Goal: Information Seeking & Learning: Check status

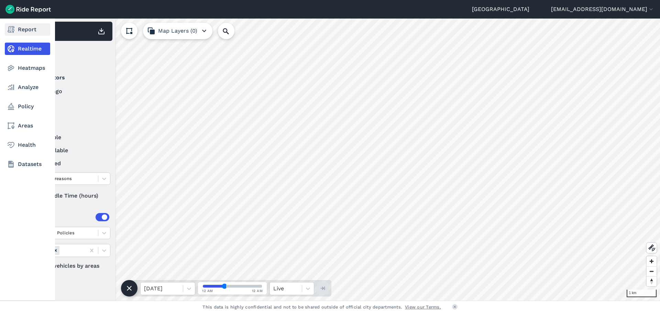
click at [21, 32] on link "Report" at bounding box center [27, 29] width 45 height 12
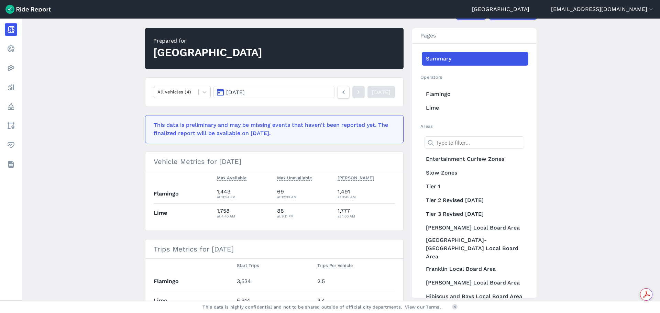
scroll to position [69, 0]
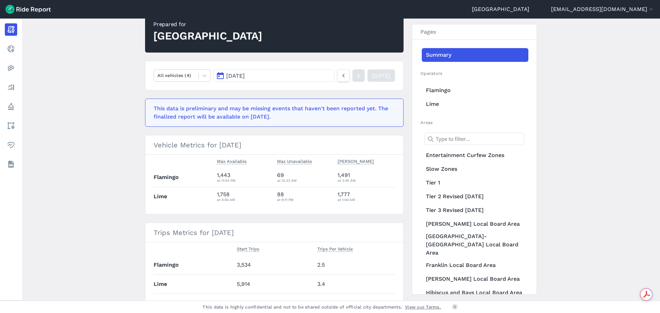
click at [245, 76] on span "[DATE]" at bounding box center [235, 75] width 19 height 7
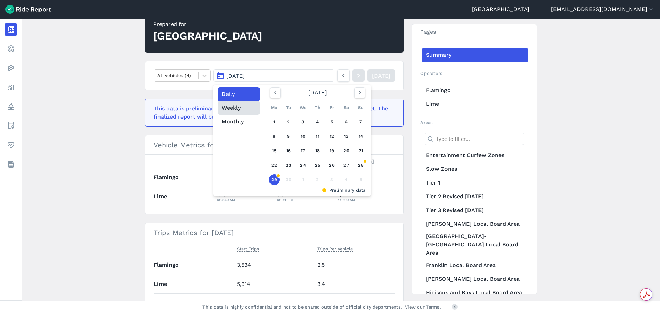
click at [239, 108] on button "Weekly" at bounding box center [238, 108] width 42 height 14
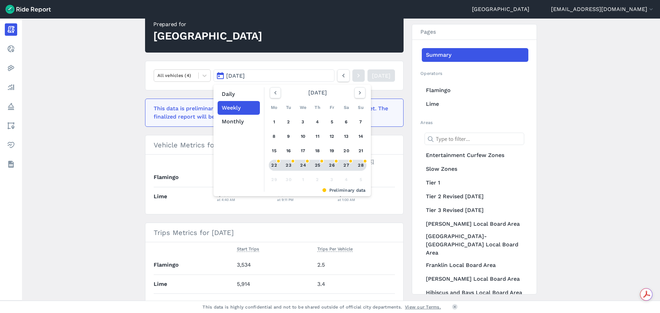
click at [275, 167] on div "22" at bounding box center [274, 165] width 11 height 11
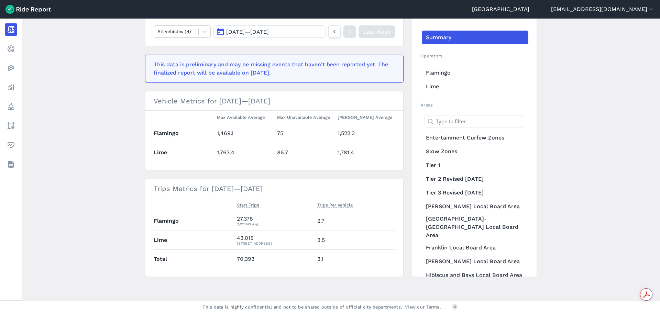
scroll to position [114, 0]
